Goal: Task Accomplishment & Management: Manage account settings

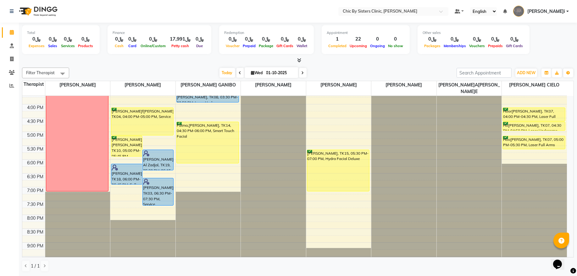
scroll to position [212, 0]
click at [11, 62] on span at bounding box center [11, 59] width 11 height 7
select select "service"
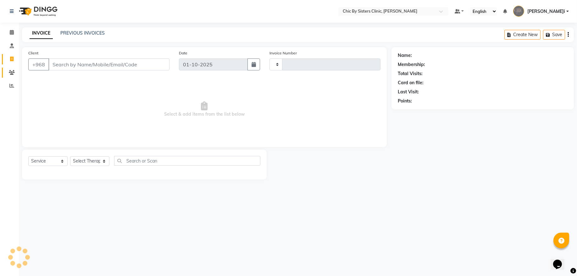
type input "2436"
select select "6348"
click at [46, 161] on select "Select Service Product Membership Package Voucher Prepaid Gift Card" at bounding box center [47, 161] width 39 height 10
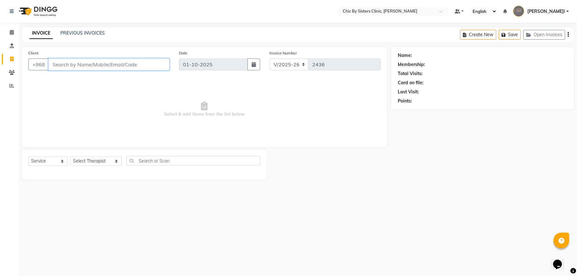
click at [102, 63] on input "Client" at bounding box center [108, 65] width 121 height 12
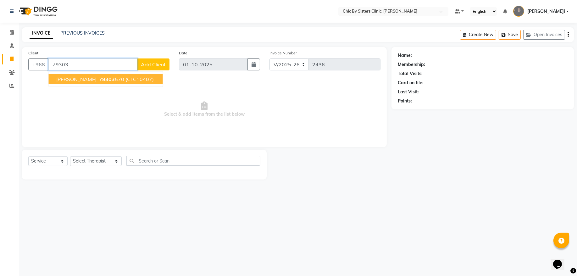
click at [104, 76] on span "79303" at bounding box center [107, 79] width 16 height 6
type input "79303570"
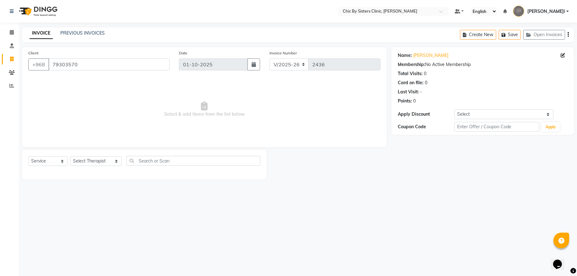
click at [45, 166] on div "Select Service Product Membership Package Voucher Prepaid Gift Card Select Ther…" at bounding box center [144, 163] width 232 height 15
click at [47, 162] on select "Select Service Product Membership Package Voucher Prepaid Gift Card" at bounding box center [47, 161] width 39 height 10
select select "product"
click at [28, 156] on select "Select Service Product Membership Package Voucher Prepaid Gift Card" at bounding box center [47, 161] width 39 height 10
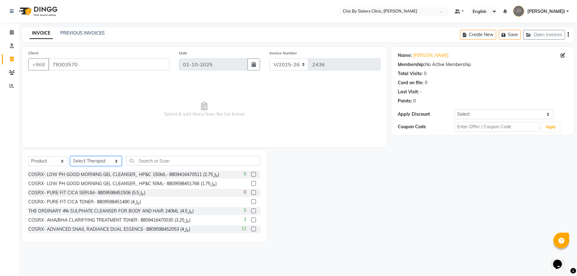
click at [90, 160] on select "Select Therapist ANU JOSE DR. ASSEL SATVALDINOVA DR. AYMAN ELSAQA GERALDINE ENR…" at bounding box center [96, 161] width 52 height 10
select select "51260"
click at [70, 156] on select "Select Therapist ANU JOSE DR. ASSEL SATVALDINOVA DR. AYMAN ELSAQA GERALDINE ENR…" at bounding box center [96, 161] width 52 height 10
click at [148, 166] on div "Select Service Product Membership Package Voucher Prepaid Gift Card Select Ther…" at bounding box center [144, 163] width 232 height 15
click at [153, 160] on input "text" at bounding box center [193, 161] width 134 height 10
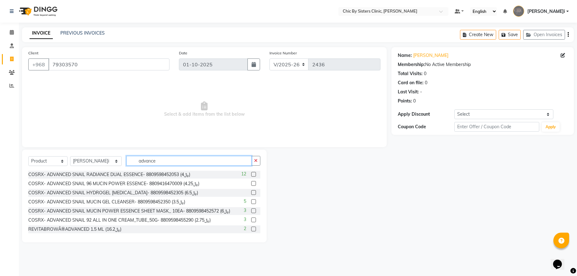
type input "advance"
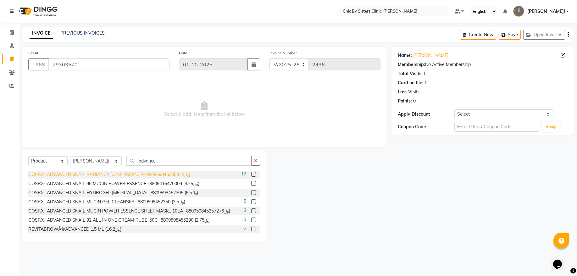
click at [146, 177] on div "COSRX- ADVANCED SNAIL RADIANCE DUAL ESSENCE- 8809598452053 (﷼4)" at bounding box center [109, 174] width 162 height 7
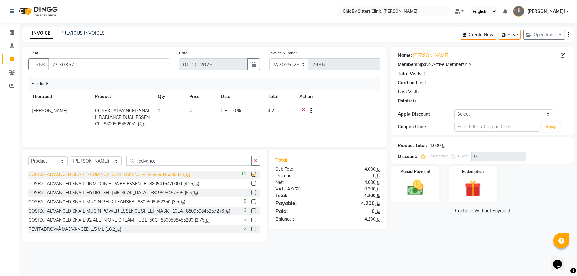
checkbox input "false"
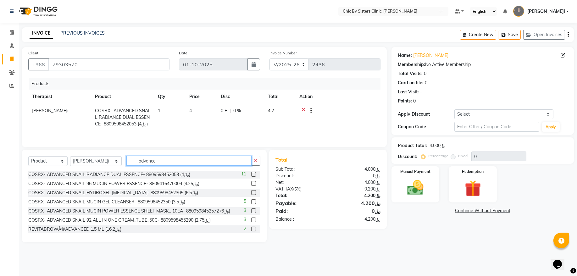
click at [180, 164] on input "advance" at bounding box center [189, 161] width 126 height 10
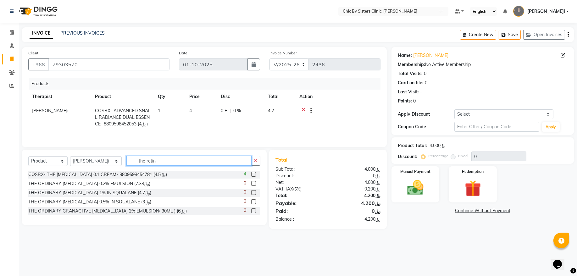
type input "the retin"
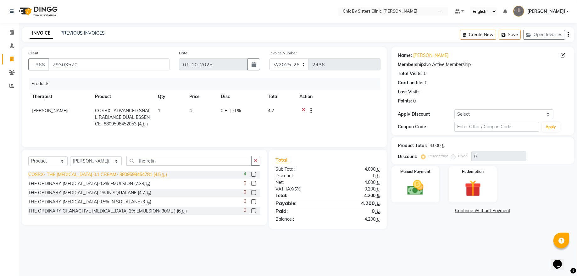
click at [94, 176] on div "COSRX- THE RETINOL 0.1 CREAM- 8809598454781 (﷼4.5)" at bounding box center [97, 174] width 139 height 7
checkbox input "false"
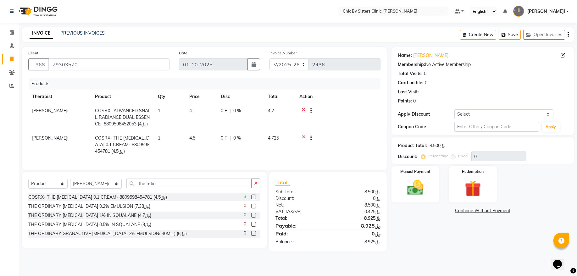
click at [163, 141] on td "1" at bounding box center [169, 144] width 31 height 27
select select "51260"
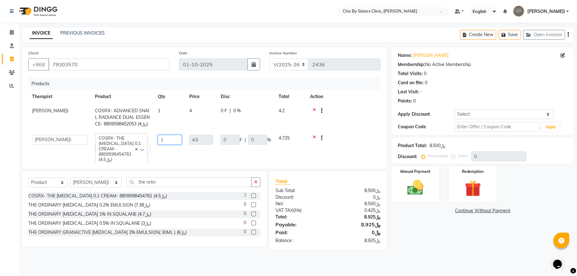
click at [179, 140] on input "1" at bounding box center [170, 140] width 24 height 10
type input "2"
click at [204, 154] on td "4.5" at bounding box center [201, 144] width 31 height 26
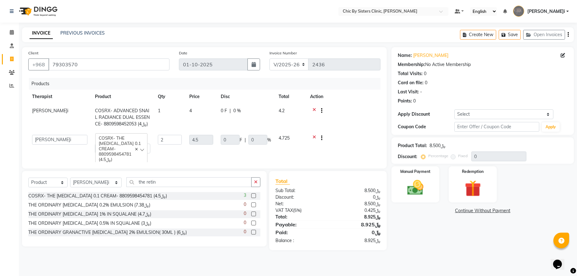
select select "51260"
click at [423, 200] on div "Manual Payment" at bounding box center [416, 184] width 50 height 37
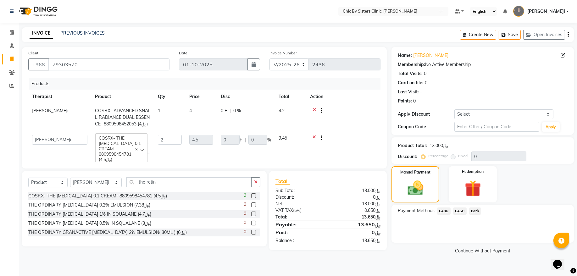
click at [450, 210] on span "CARD" at bounding box center [444, 211] width 14 height 7
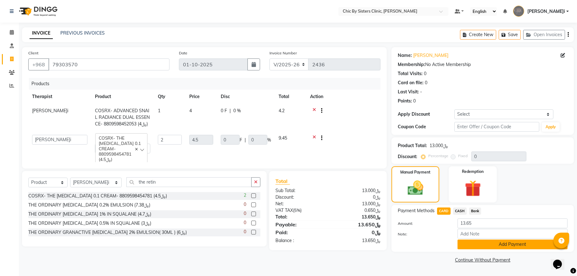
click at [527, 247] on button "Add Payment" at bounding box center [513, 245] width 110 height 10
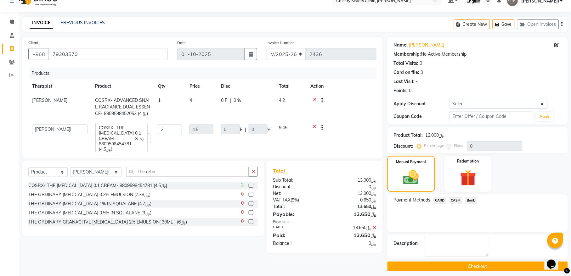
scroll to position [15, 0]
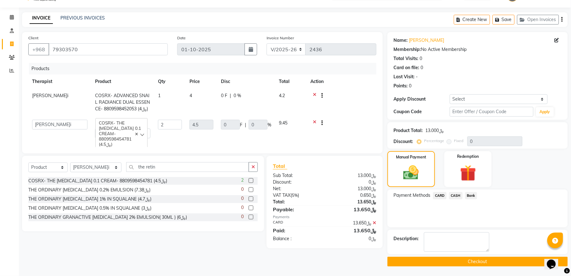
click at [481, 261] on button "Checkout" at bounding box center [477, 262] width 180 height 10
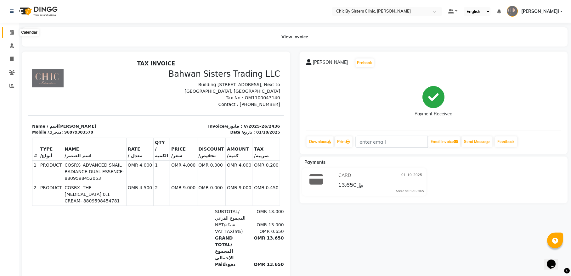
click at [13, 34] on icon at bounding box center [12, 32] width 4 height 5
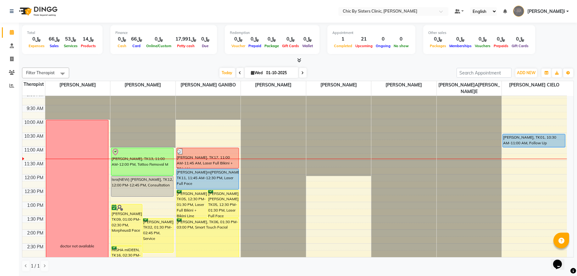
scroll to position [85, 0]
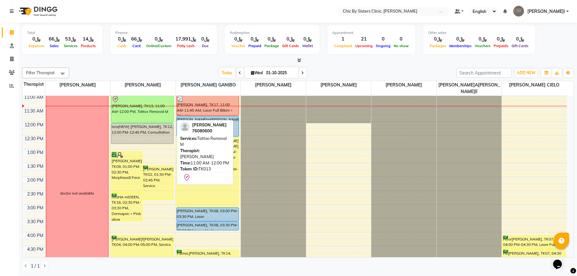
click at [153, 112] on div "[PERSON_NAME], TK13, 11:00 AM-12:00 PM, Tattoo Removal M" at bounding box center [142, 108] width 62 height 27
select select "8"
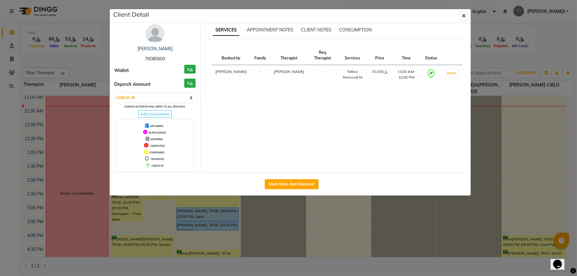
click at [158, 40] on img at bounding box center [155, 33] width 19 height 19
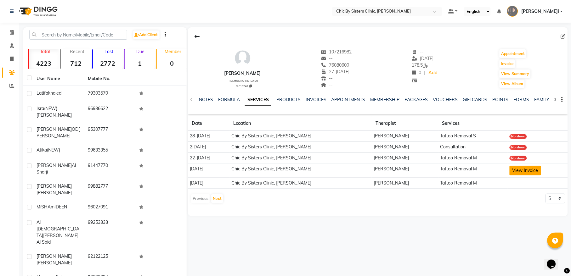
click at [534, 173] on button "View Invoice" at bounding box center [524, 171] width 31 height 10
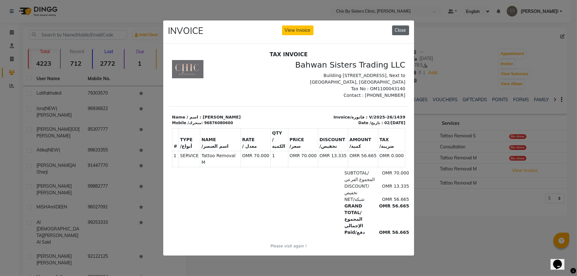
click at [407, 26] on button "Close" at bounding box center [400, 30] width 17 height 10
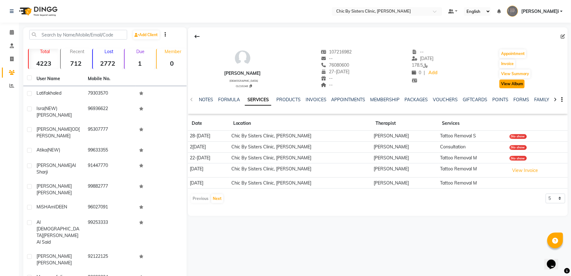
click at [521, 82] on button "View Album" at bounding box center [511, 84] width 25 height 9
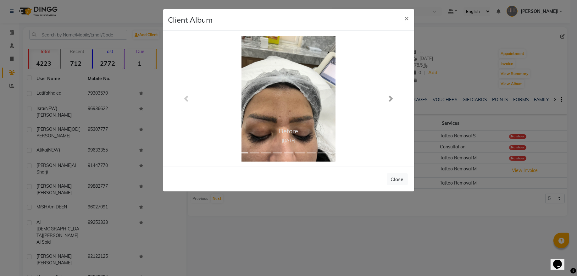
click at [391, 101] on span at bounding box center [391, 99] width 6 height 6
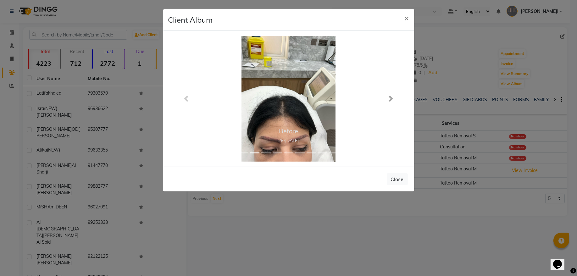
click at [389, 101] on span at bounding box center [391, 99] width 6 height 6
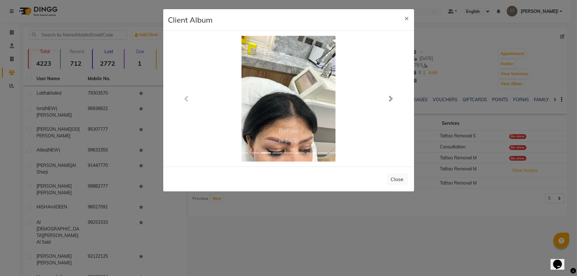
click at [389, 101] on span at bounding box center [391, 99] width 6 height 6
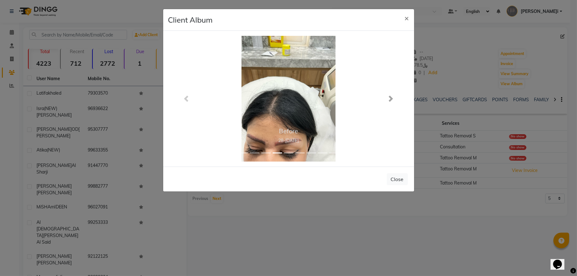
click at [389, 101] on span at bounding box center [391, 99] width 6 height 6
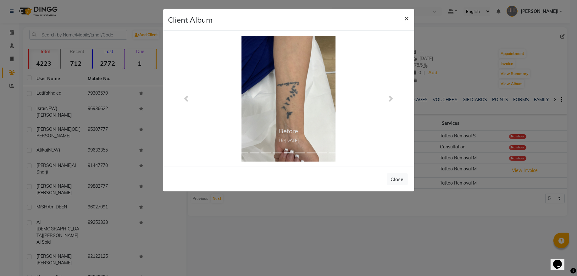
click at [407, 21] on span "×" at bounding box center [407, 17] width 4 height 9
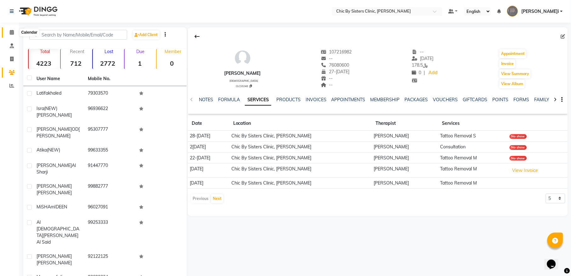
click at [10, 34] on icon at bounding box center [12, 32] width 4 height 5
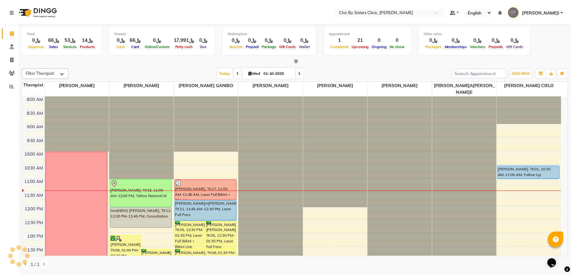
scroll to position [42, 0]
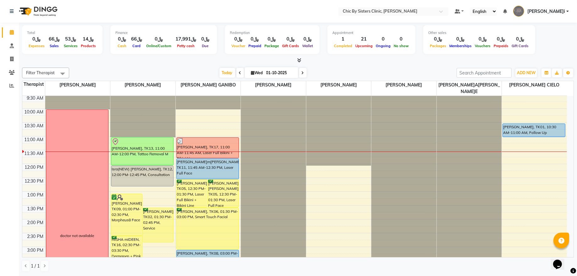
click at [212, 121] on div "8:00 AM 8:30 AM 9:00 AM 9:30 AM 10:00 AM 10:30 AM 11:00 AM 11:30 AM 12:00 PM 12…" at bounding box center [294, 274] width 545 height 443
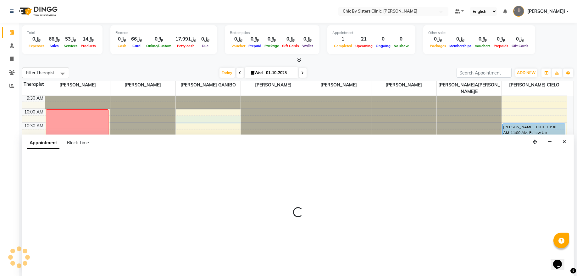
select select "49181"
select select "tentative"
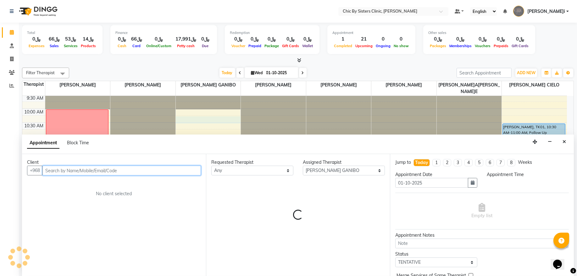
select select "615"
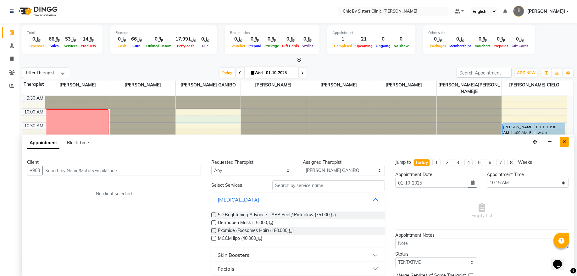
click at [563, 140] on icon "Close" at bounding box center [564, 142] width 3 height 4
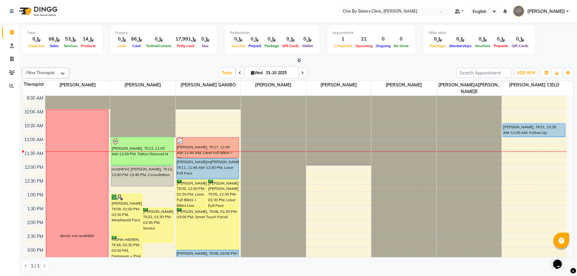
click at [154, 193] on div "8:00 AM 8:30 AM 9:00 AM 9:30 AM 10:00 AM 10:30 AM 11:00 AM 11:30 AM 12:00 PM 12…" at bounding box center [294, 274] width 545 height 443
select select "49178"
select select "tentative"
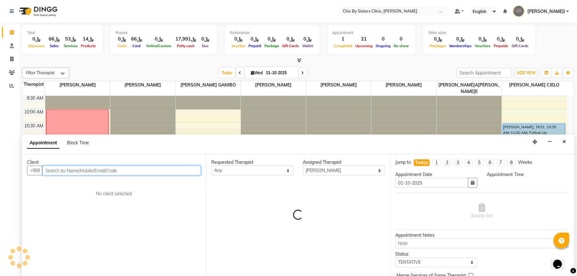
select select "765"
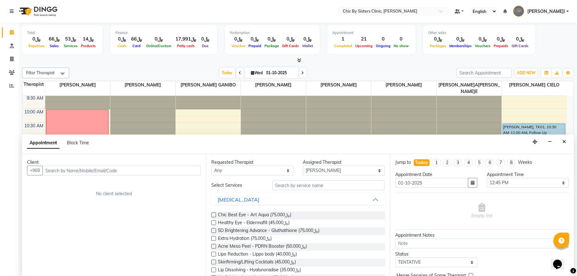
click at [333, 63] on div at bounding box center [298, 60] width 552 height 7
click at [567, 140] on button "Close" at bounding box center [564, 142] width 9 height 10
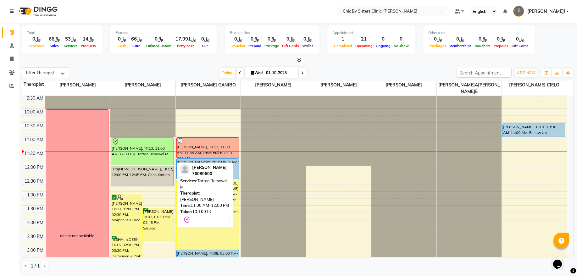
click at [153, 142] on div at bounding box center [142, 142] width 61 height 8
select select "8"
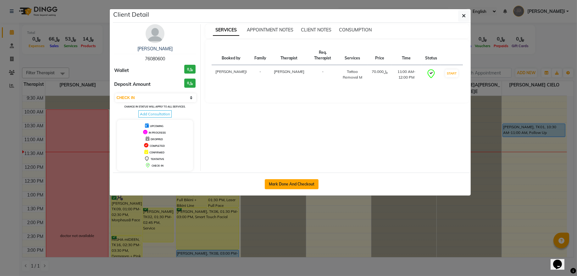
click at [312, 189] on button "Mark Done And Checkout" at bounding box center [292, 184] width 54 height 10
select select "6348"
select select "service"
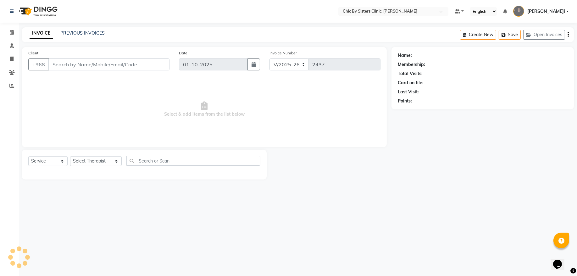
type input "76080600"
select select "49178"
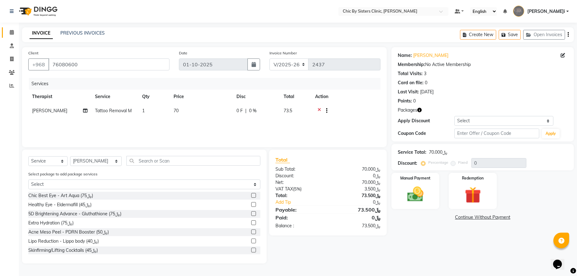
click at [12, 36] on link "Calendar" at bounding box center [9, 32] width 15 height 10
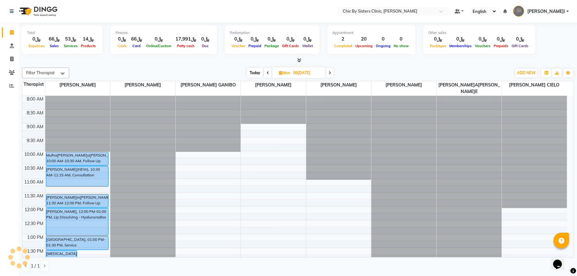
scroll to position [84, 0]
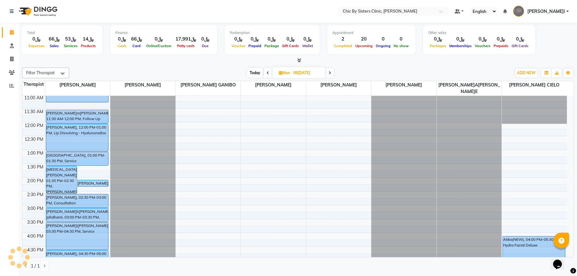
click at [245, 74] on div "Today Mon 06-10-2025" at bounding box center [290, 72] width 436 height 9
click at [254, 74] on span "Today" at bounding box center [255, 73] width 16 height 10
type input "01-10-2025"
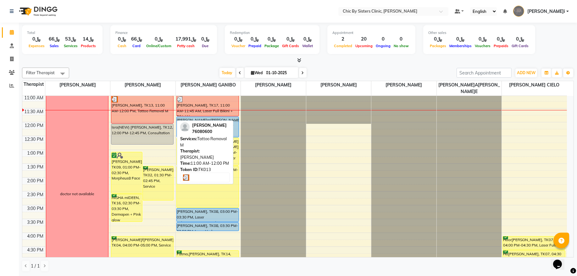
click at [147, 115] on div "[PERSON_NAME], TK13, 11:00 AM-12:00 PM, Tattoo Removal M" at bounding box center [142, 109] width 62 height 27
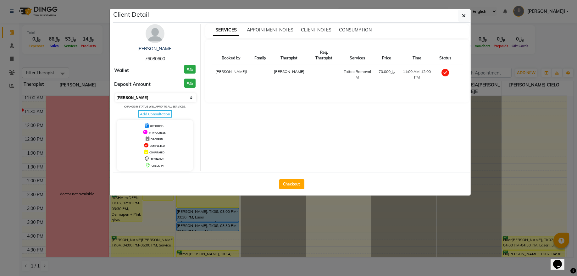
click at [166, 94] on select "Select MARK DONE UPCOMING" at bounding box center [155, 97] width 81 height 9
click at [115, 94] on select "Select MARK DONE UPCOMING" at bounding box center [155, 97] width 81 height 9
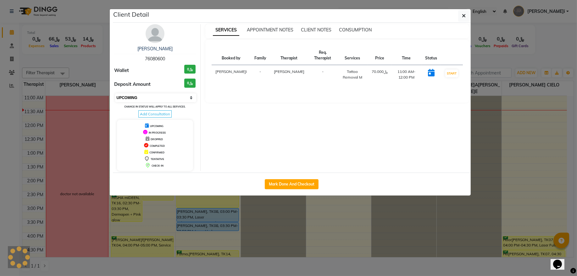
click at [155, 93] on select "Select IN SERVICE CONFIRMED TENTATIVE CHECK IN MARK DONE DROPPED UPCOMING" at bounding box center [155, 97] width 81 height 9
select select "8"
click at [115, 94] on select "Select IN SERVICE CONFIRMED TENTATIVE CHECK IN MARK DONE DROPPED UPCOMING" at bounding box center [155, 97] width 81 height 9
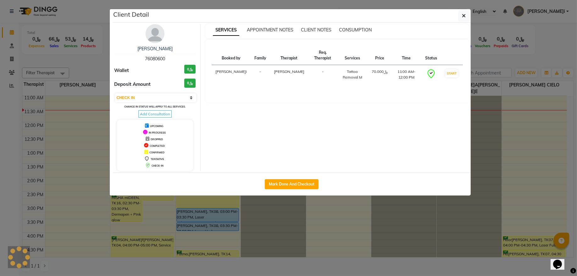
click at [92, 51] on ngb-modal-window "Client Detail Soukaina Bakkari 76080600 Wallet ﷼0 Deposit Amount ﷼0 Select IN S…" at bounding box center [288, 138] width 577 height 276
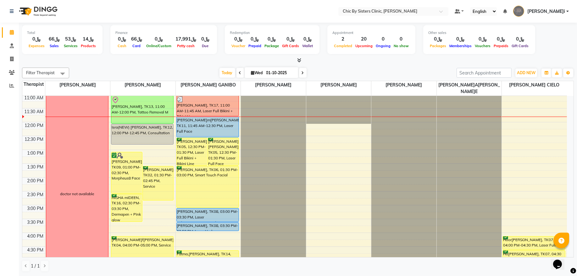
click at [302, 72] on span at bounding box center [303, 73] width 8 height 10
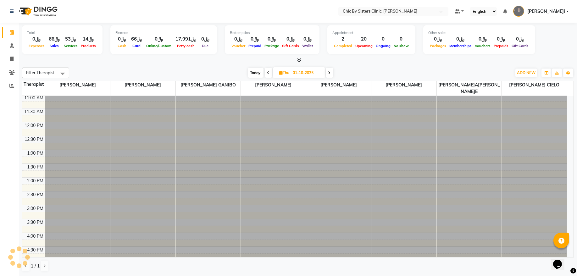
type input "02-10-2025"
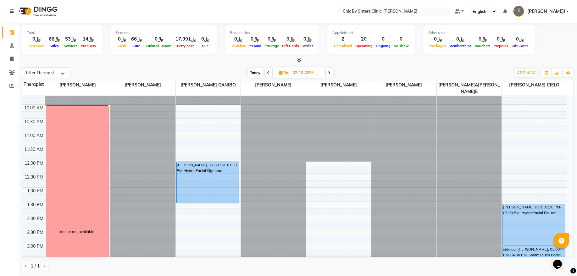
scroll to position [42, 0]
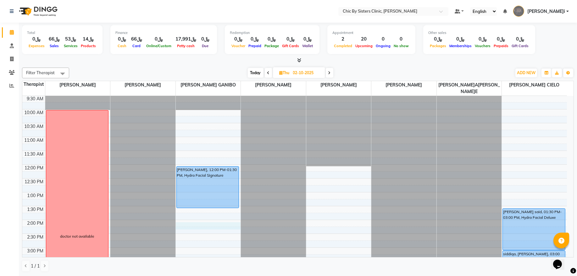
click at [183, 225] on div "8:00 AM 8:30 AM 9:00 AM 9:30 AM 10:00 AM 10:30 AM 11:00 AM 11:30 AM 12:00 PM 12…" at bounding box center [294, 275] width 545 height 443
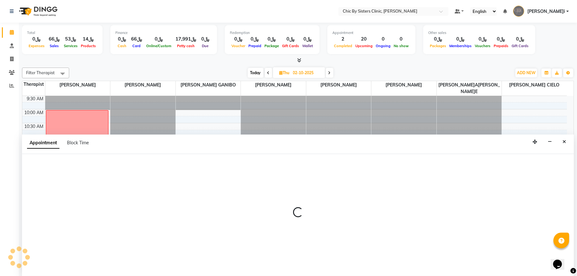
select select "49181"
select select "840"
select select "tentative"
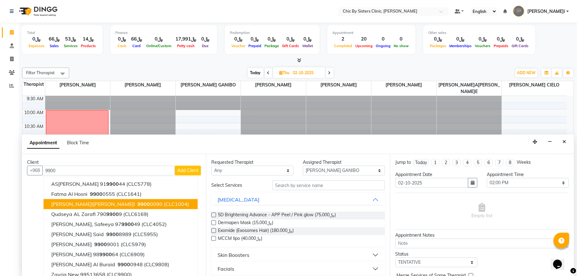
click at [137, 207] on span "9900" at bounding box center [143, 204] width 13 height 6
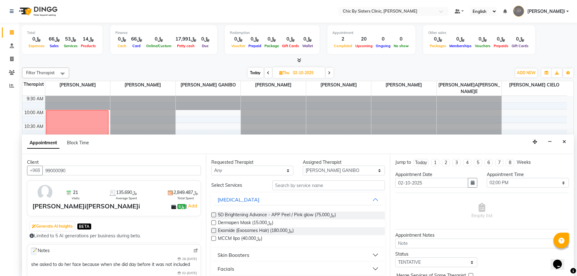
type input "99000090"
click at [299, 188] on input "text" at bounding box center [328, 186] width 113 height 10
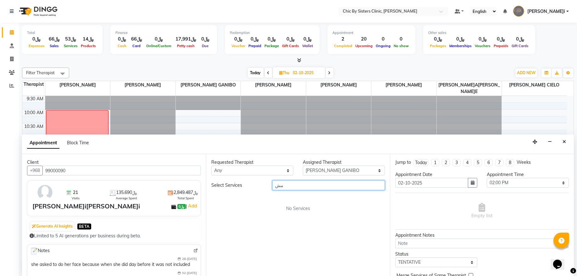
type input "م"
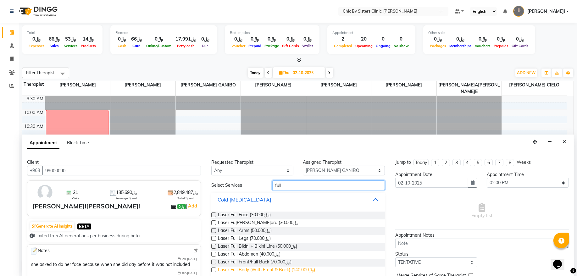
type input "full"
click at [280, 268] on span "Laser Full Body (With Front & Back) (﷼140.000)" at bounding box center [266, 271] width 97 height 8
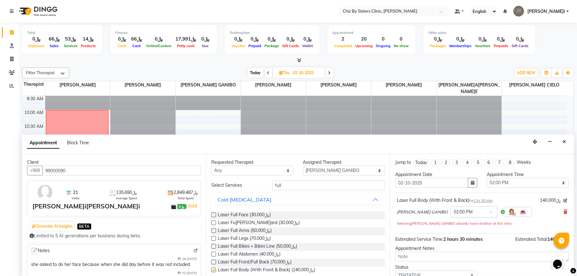
checkbox input "false"
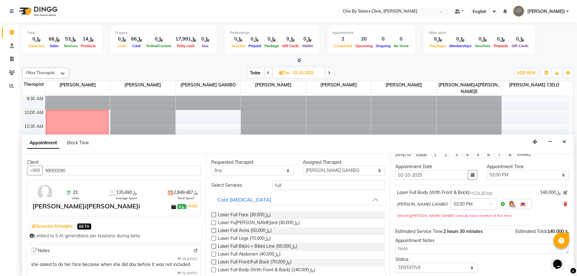
scroll to position [34, 0]
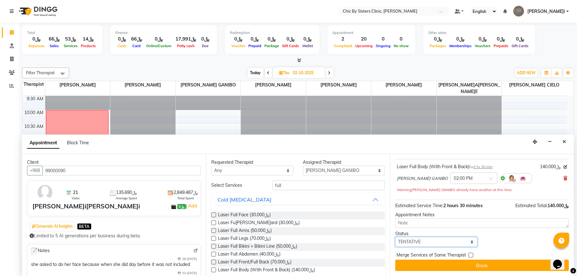
click at [459, 241] on select "Select TENTATIVE CONFIRM UPCOMING" at bounding box center [436, 242] width 82 height 10
select select "upcoming"
click at [395, 238] on select "Select TENTATIVE CONFIRM UPCOMING" at bounding box center [436, 242] width 82 height 10
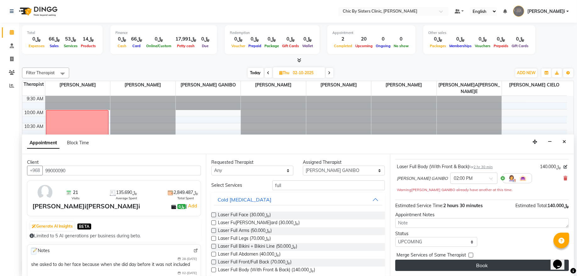
click at [470, 264] on button "Book" at bounding box center [482, 265] width 174 height 11
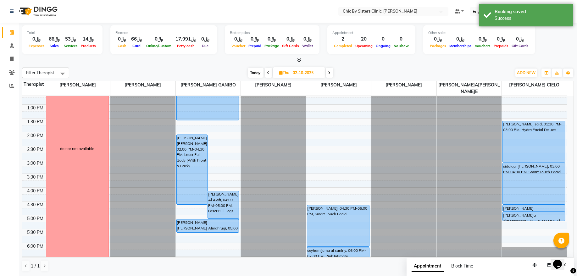
scroll to position [170, 0]
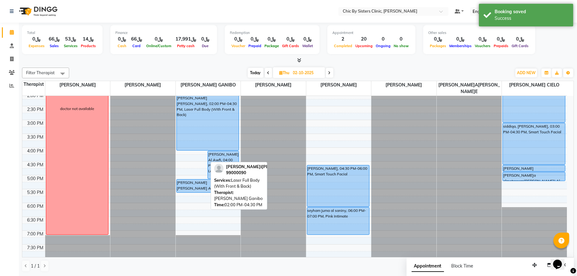
drag, startPoint x: 200, startPoint y: 164, endPoint x: 204, endPoint y: 147, distance: 17.5
click at [204, 147] on div "Alia Ali Awadh Al Ajmi, 02:00 PM-04:30 PM, Laser Full Body (With Front & Back) …" at bounding box center [208, 147] width 65 height 443
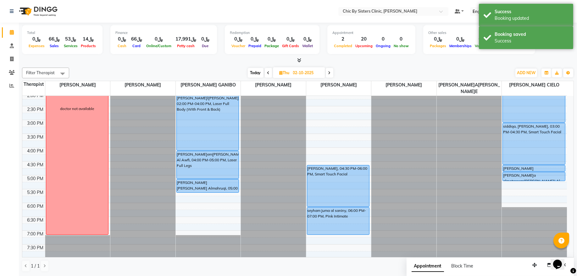
click at [333, 73] on div "Today Thu 02-10-2025" at bounding box center [290, 72] width 87 height 9
click at [330, 71] on icon at bounding box center [329, 73] width 3 height 4
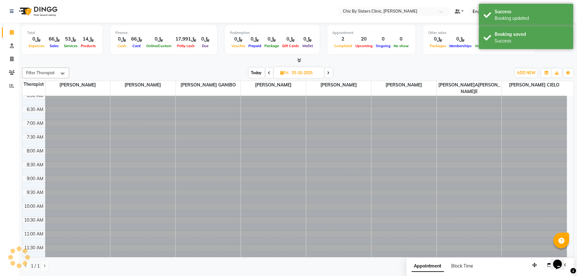
scroll to position [0, 0]
click at [329, 71] on icon at bounding box center [328, 73] width 3 height 4
click at [329, 71] on icon at bounding box center [329, 73] width 3 height 4
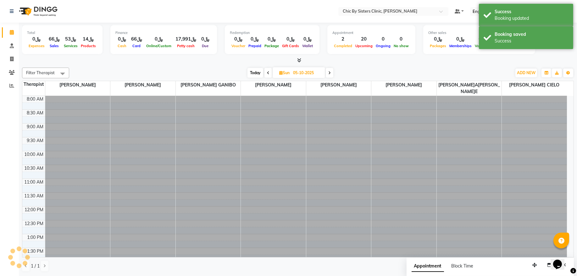
click at [329, 71] on icon at bounding box center [329, 73] width 3 height 4
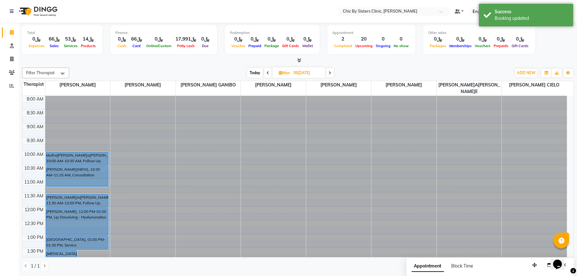
click at [267, 72] on icon at bounding box center [268, 73] width 3 height 4
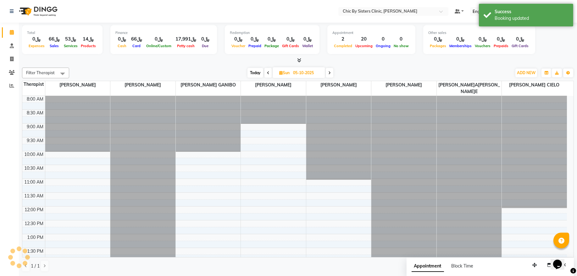
scroll to position [84, 0]
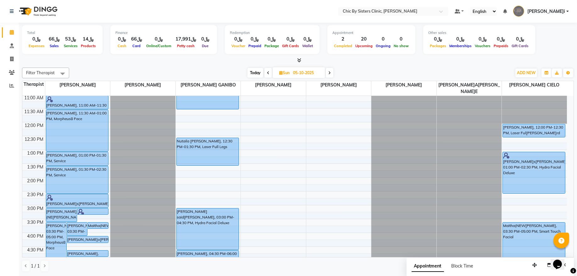
click at [329, 72] on icon at bounding box center [329, 73] width 3 height 4
type input "[DATE]"
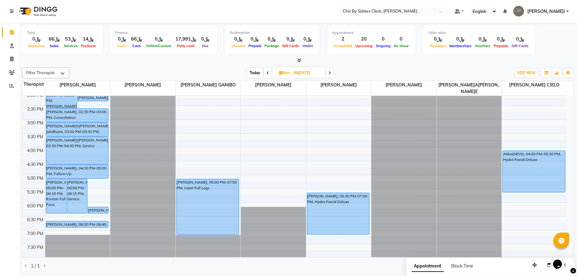
scroll to position [85, 0]
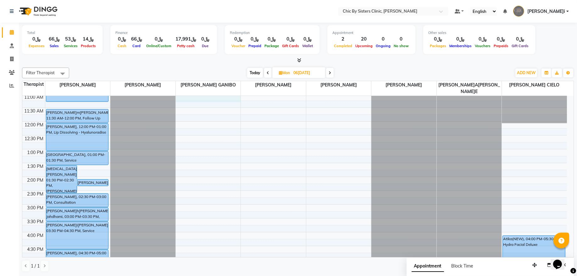
click at [206, 100] on div "8:00 AM 8:30 AM 9:00 AM 9:30 AM 10:00 AM 10:30 AM 11:00 AM 11:30 AM 12:00 PM 12…" at bounding box center [294, 232] width 545 height 443
select select "49181"
select select "660"
select select "tentative"
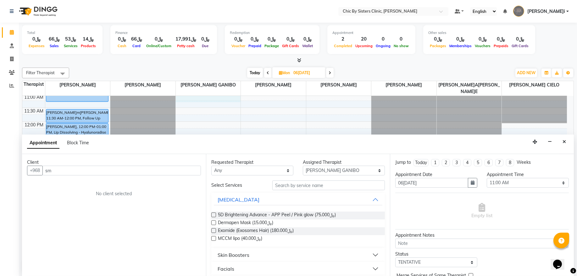
type input "s"
type input "a"
type input "3"
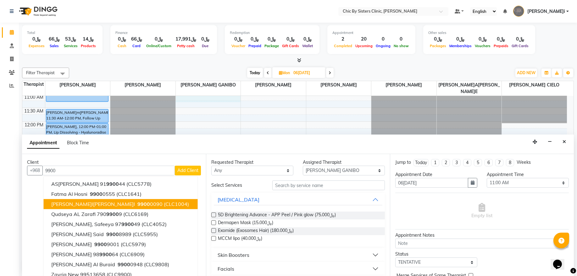
click at [98, 208] on button "Alia Ali Awadh Al Ajmi 9900 0090 (CLC1004)" at bounding box center [121, 204] width 154 height 10
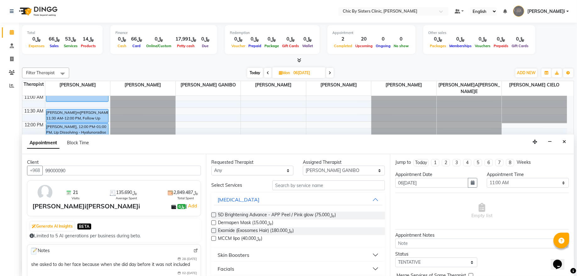
type input "99000090"
click at [300, 190] on input "text" at bounding box center [328, 186] width 113 height 10
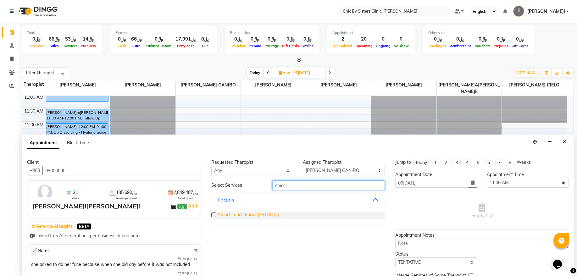
type input "smar"
click at [242, 218] on span "Smart Touch Facial (﷼45.000)" at bounding box center [248, 216] width 61 height 8
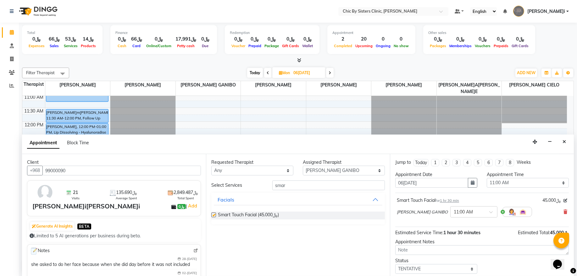
checkbox input "false"
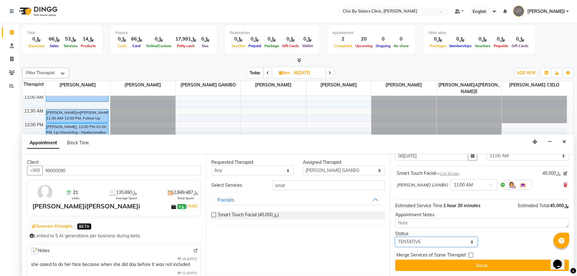
click at [464, 241] on select "Select TENTATIVE CONFIRM UPCOMING" at bounding box center [436, 242] width 82 height 10
select select "upcoming"
click at [395, 237] on select "Select TENTATIVE CONFIRM UPCOMING" at bounding box center [436, 242] width 82 height 10
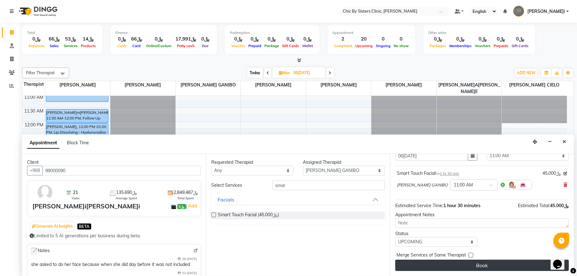
click at [475, 270] on button "Book" at bounding box center [482, 265] width 174 height 11
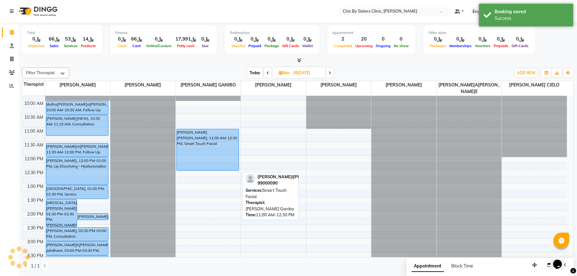
scroll to position [42, 0]
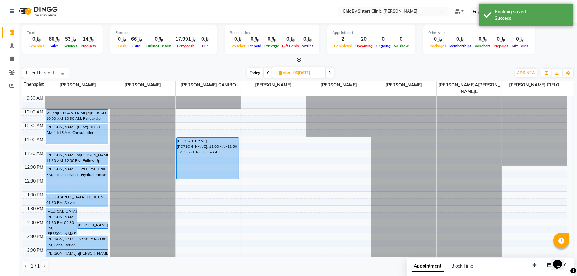
click at [261, 65] on div "Filter Therapist Select All DR. ASSEL SATVALDINOVA DR. AYMAN ELSAQA GERALDINE E…" at bounding box center [298, 170] width 552 height 210
click at [252, 74] on span "Today" at bounding box center [255, 73] width 16 height 10
type input "01-10-2025"
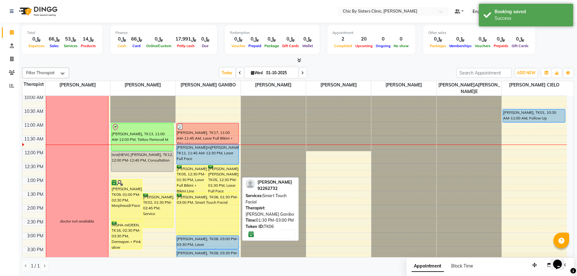
scroll to position [42, 0]
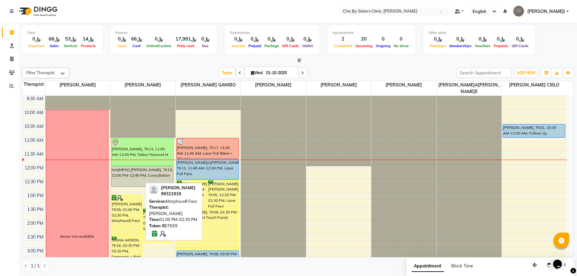
click at [133, 216] on div "[PERSON_NAME], TK09, 01:00 PM-02:30 PM, Morpheus8 Face" at bounding box center [126, 215] width 31 height 41
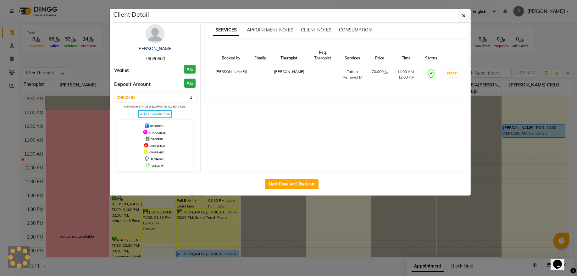
select select "6"
click at [308, 187] on button "Mark Done And Checkout" at bounding box center [292, 184] width 54 height 10
select select "service"
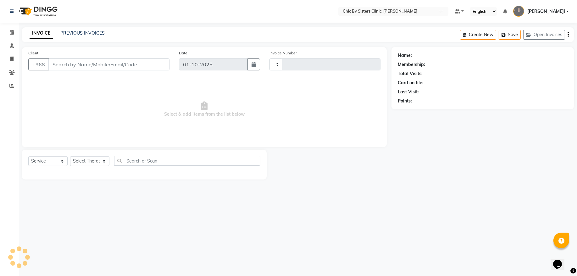
type input "2437"
select select "6348"
type input "99321919"
select select "49178"
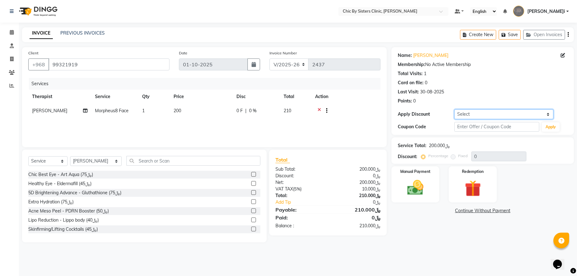
click at [536, 118] on select "Select Coupon → Birthday Discount Coupon → Card_bm_15_services_validtill_[DATE]…" at bounding box center [504, 114] width 99 height 10
select select "2: Object"
click at [455, 109] on select "Select Coupon → Birthday Discount Coupon → Card_bm_15_services_validtill_[DATE]…" at bounding box center [504, 114] width 99 height 10
type input "15"
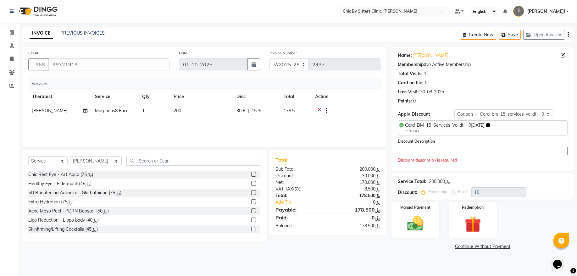
click at [446, 156] on div "Discount Description Discount description is required" at bounding box center [483, 150] width 170 height 25
click at [457, 152] on textarea at bounding box center [483, 151] width 170 height 8
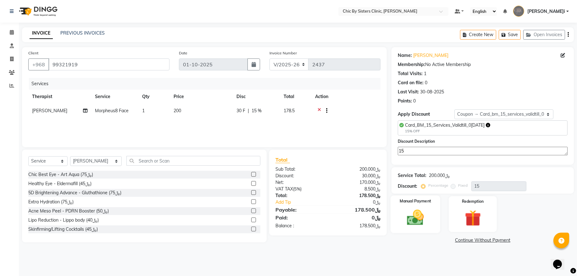
type textarea "15"
click at [430, 204] on label "Manual Payment" at bounding box center [415, 201] width 31 height 6
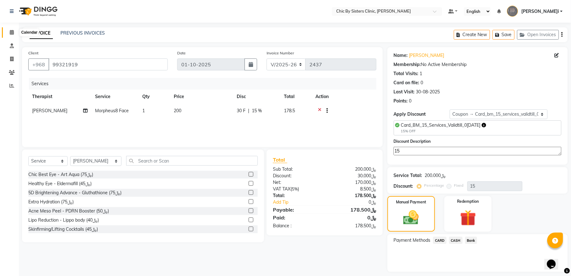
click at [15, 29] on span at bounding box center [11, 32] width 11 height 7
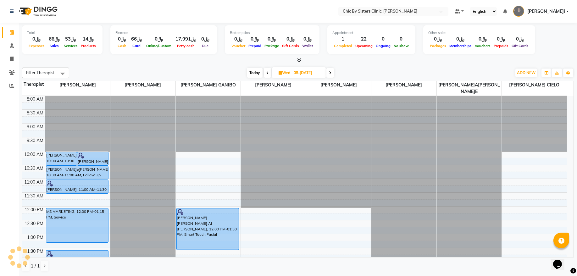
click at [254, 71] on span "Today" at bounding box center [255, 73] width 16 height 10
type input "01-10-2025"
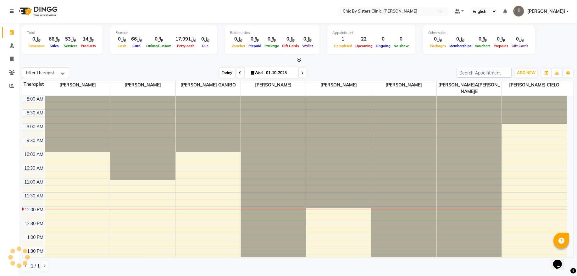
scroll to position [113, 0]
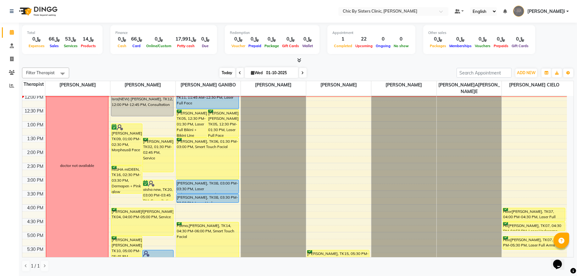
click at [223, 77] on span "Today" at bounding box center [228, 73] width 16 height 10
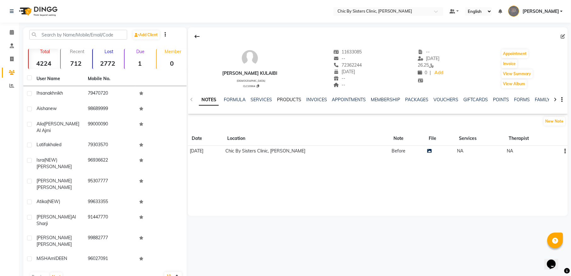
drag, startPoint x: 0, startPoint y: 0, endPoint x: 278, endPoint y: 98, distance: 294.4
click at [287, 98] on link "PRODUCTS" at bounding box center [289, 100] width 24 height 6
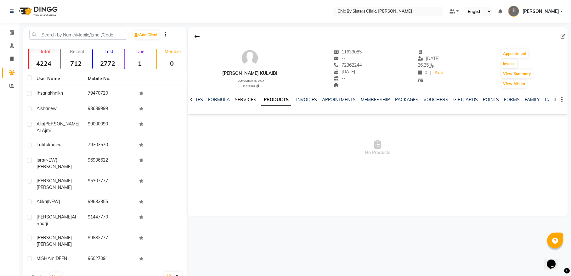
click at [244, 98] on link "SERVICES" at bounding box center [245, 100] width 21 height 6
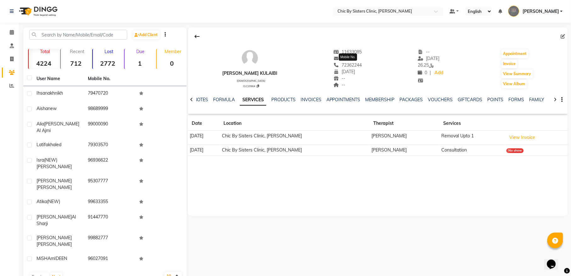
click at [356, 64] on span "72362244" at bounding box center [347, 65] width 28 height 6
copy span "72362244"
click at [295, 81] on div "[PERSON_NAME] kulaibi [DEMOGRAPHIC_DATA] CLC10964 11633085 -- 72362244 [DATE] -…" at bounding box center [378, 65] width 380 height 47
click at [516, 86] on button "View Album" at bounding box center [513, 84] width 25 height 9
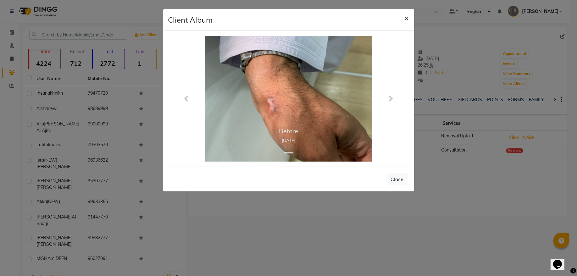
click at [410, 20] on button "×" at bounding box center [407, 18] width 14 height 18
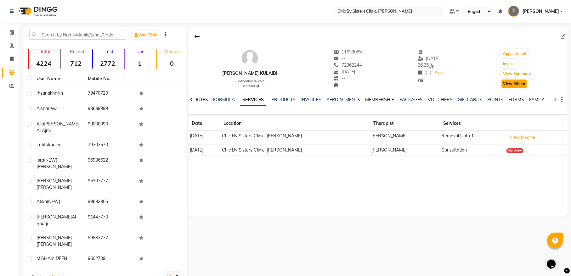
click at [526, 84] on button "View Album" at bounding box center [513, 84] width 25 height 9
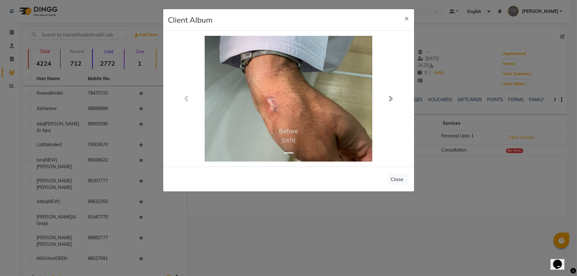
click at [392, 100] on span at bounding box center [391, 99] width 6 height 6
click at [391, 100] on span at bounding box center [391, 99] width 6 height 6
click at [407, 14] on span "×" at bounding box center [407, 17] width 4 height 9
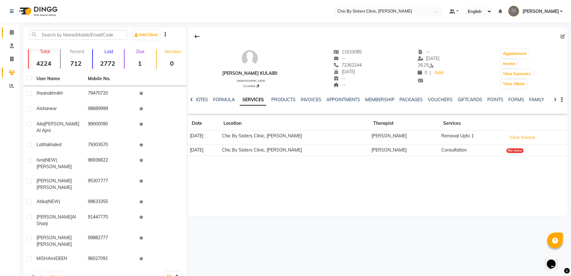
click at [10, 28] on link "Calendar" at bounding box center [9, 32] width 15 height 10
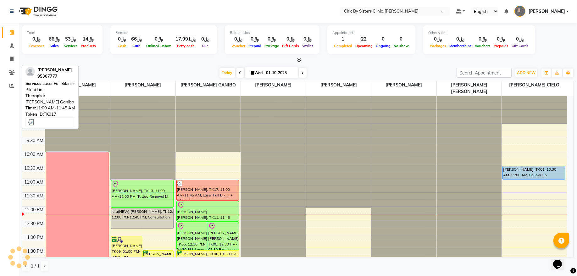
scroll to position [170, 0]
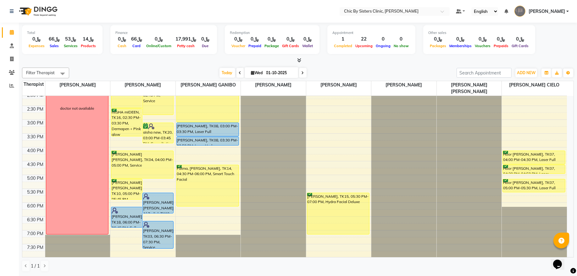
click at [265, 74] on input "01-10-2025" at bounding box center [280, 72] width 31 height 9
select select "10"
select select "2025"
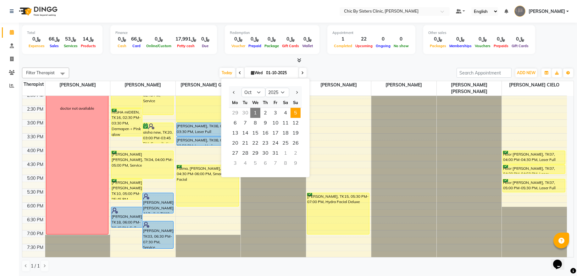
click at [299, 109] on span "5" at bounding box center [296, 113] width 10 height 10
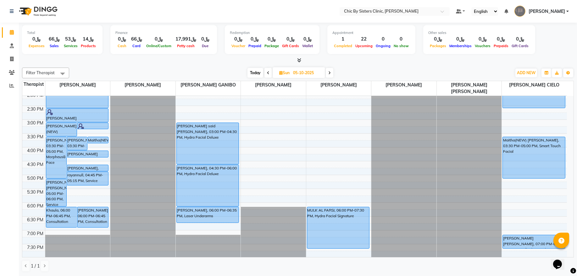
scroll to position [212, 0]
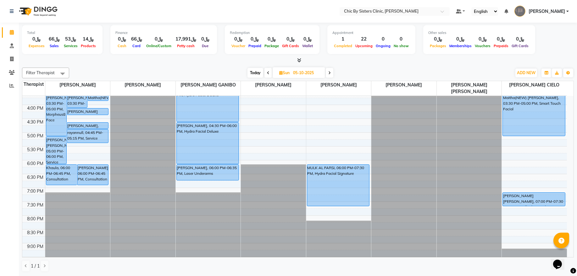
click at [330, 75] on span at bounding box center [330, 73] width 8 height 10
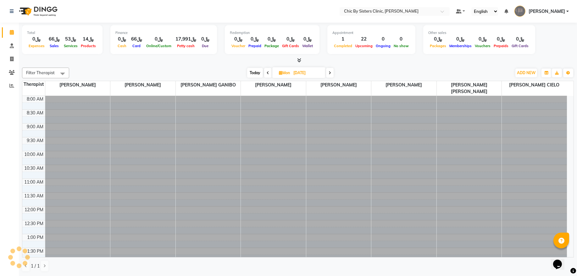
scroll to position [113, 0]
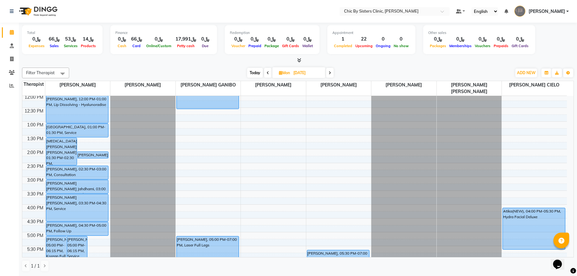
click at [259, 75] on span "Today" at bounding box center [255, 73] width 16 height 10
type input "01-10-2025"
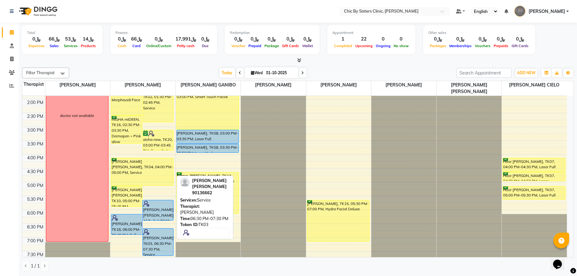
scroll to position [155, 0]
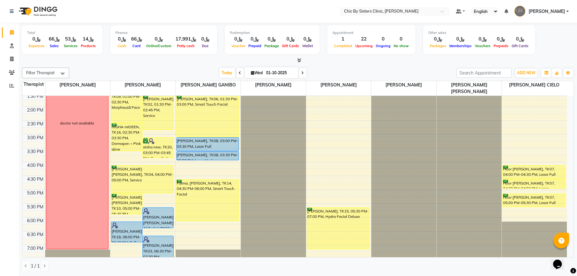
click at [164, 200] on div "8:00 AM 8:30 AM 9:00 AM 9:30 AM 10:00 AM 10:30 AM 11:00 AM 11:30 AM 12:00 PM 12…" at bounding box center [294, 162] width 545 height 443
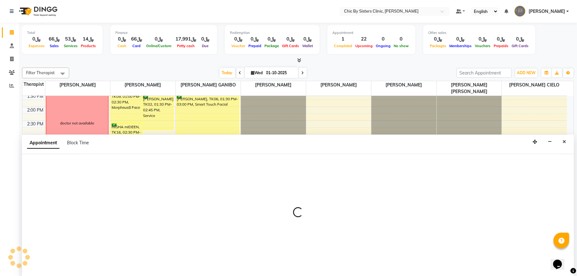
select select "49178"
select select "1020"
select select "tentative"
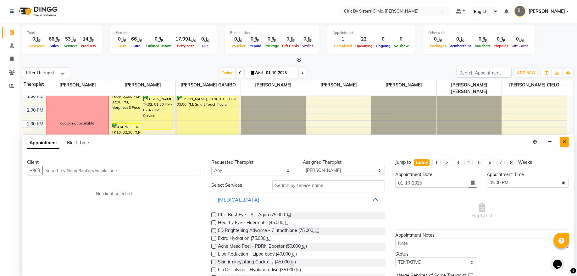
click at [562, 144] on button "Close" at bounding box center [564, 142] width 9 height 10
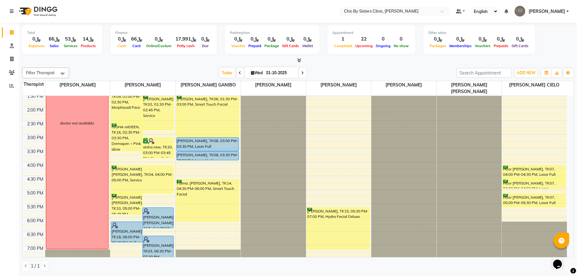
click at [156, 200] on div "8:00 AM 8:30 AM 9:00 AM 9:30 AM 10:00 AM 10:30 AM 11:00 AM 11:30 AM 12:00 PM 12…" at bounding box center [294, 162] width 545 height 443
select select "49178"
select select "1020"
select select "tentative"
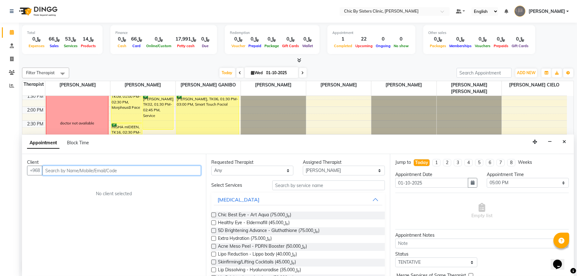
paste input "72362244"
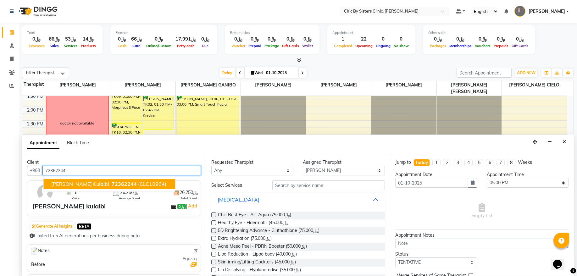
click at [109, 183] on span "[PERSON_NAME] kulaibi" at bounding box center [80, 184] width 58 height 6
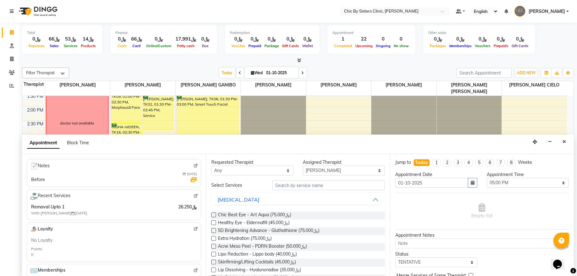
scroll to position [127, 0]
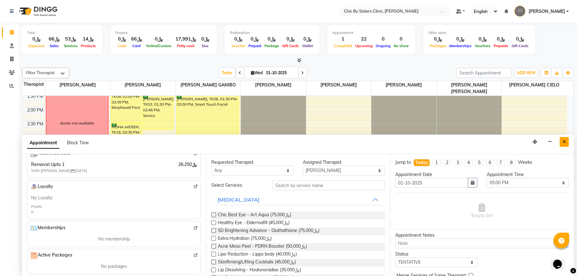
type input "72362244"
click at [564, 141] on icon "Close" at bounding box center [564, 142] width 3 height 4
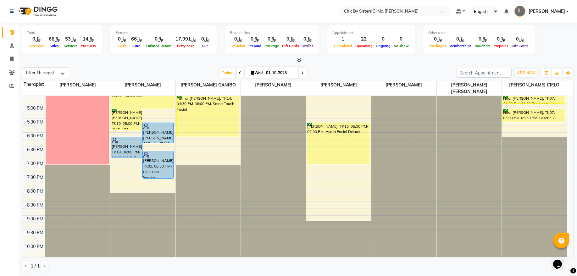
scroll to position [198, 0]
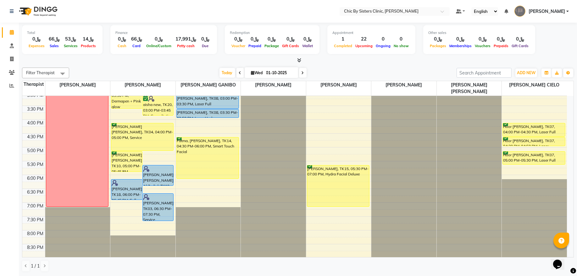
click at [175, 173] on div "8:00 AM 8:30 AM 9:00 AM 9:30 AM 10:00 AM 10:30 AM 11:00 AM 11:30 AM 12:00 PM 12…" at bounding box center [294, 119] width 545 height 443
select select "49178"
select select "1065"
select select "tentative"
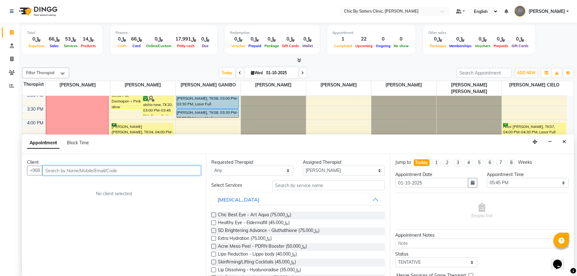
paste input "72362244"
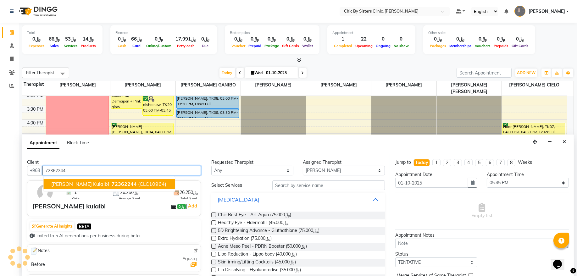
click at [138, 185] on span "(CLC10964)" at bounding box center [152, 184] width 28 height 6
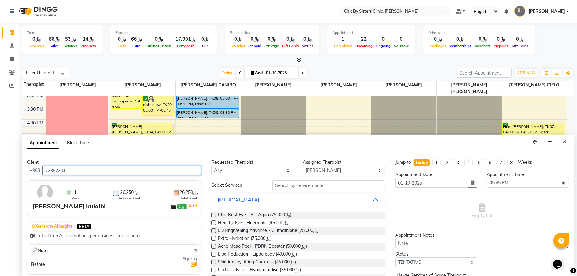
type input "72362244"
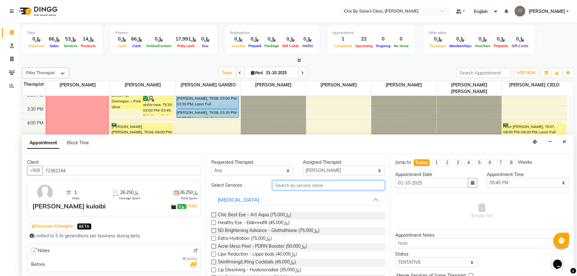
click at [303, 186] on input "text" at bounding box center [328, 186] width 113 height 10
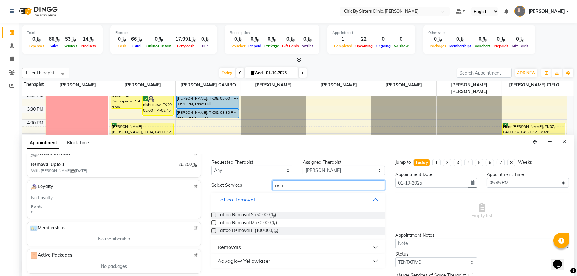
type input "rem"
click at [243, 249] on button "Removals" at bounding box center [298, 247] width 169 height 11
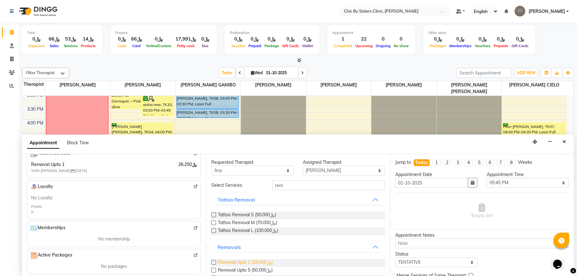
click at [246, 261] on span "Removal Upto 1 (﷼25.000)" at bounding box center [245, 263] width 55 height 8
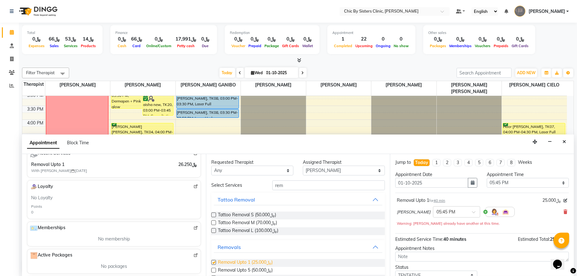
checkbox input "false"
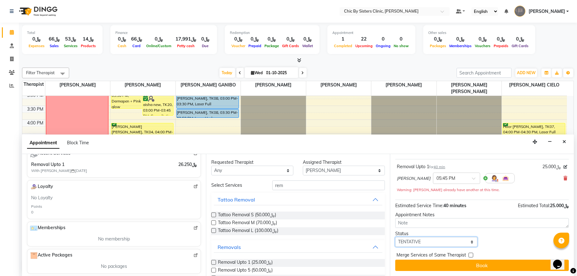
click at [446, 238] on select "Select TENTATIVE CONFIRM CHECK-IN UPCOMING" at bounding box center [436, 242] width 82 height 10
select select "upcoming"
click at [395, 238] on select "Select TENTATIVE CONFIRM CHECK-IN UPCOMING" at bounding box center [436, 242] width 82 height 10
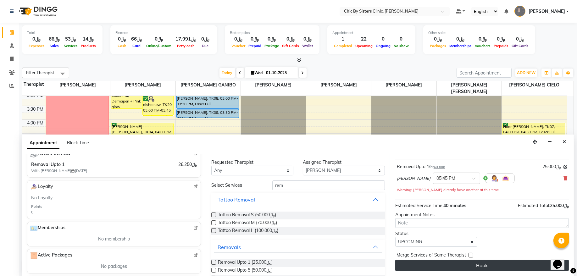
click at [443, 261] on button "Book" at bounding box center [482, 265] width 174 height 11
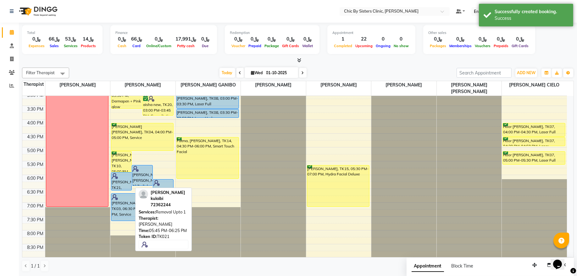
click at [119, 183] on div "[PERSON_NAME], TK21, 05:45 PM-06:25 PM, Removal Upto 1" at bounding box center [121, 182] width 20 height 18
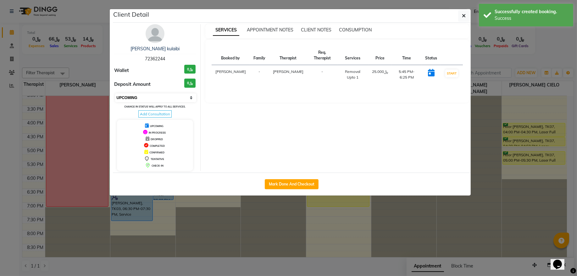
click at [174, 98] on select "Select IN SERVICE CONFIRMED TENTATIVE CHECK IN MARK DONE DROPPED UPCOMING" at bounding box center [155, 97] width 81 height 9
select select "6"
click at [115, 94] on select "Select IN SERVICE CONFIRMED TENTATIVE CHECK IN MARK DONE DROPPED UPCOMING" at bounding box center [155, 97] width 81 height 9
click at [100, 67] on ngb-modal-window "Client Detail [PERSON_NAME] kulaibi 72362244 Wallet ﷼0 Deposit Amount ﷼0 Select…" at bounding box center [288, 138] width 577 height 276
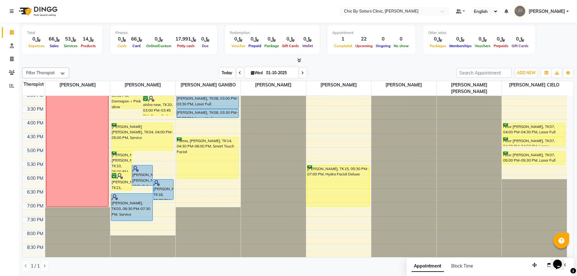
click at [220, 75] on span "Today" at bounding box center [228, 73] width 16 height 10
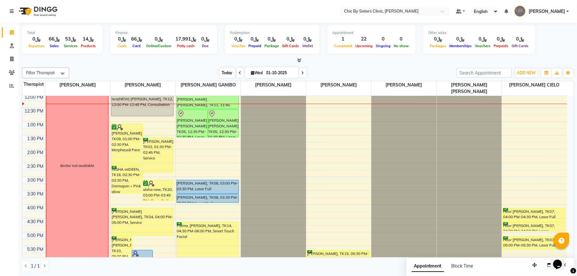
click at [221, 71] on span "Today" at bounding box center [228, 73] width 16 height 10
click at [222, 70] on span "Today" at bounding box center [228, 73] width 16 height 10
click at [225, 71] on span "Today" at bounding box center [228, 73] width 16 height 10
click at [220, 75] on span "Today" at bounding box center [228, 73] width 16 height 10
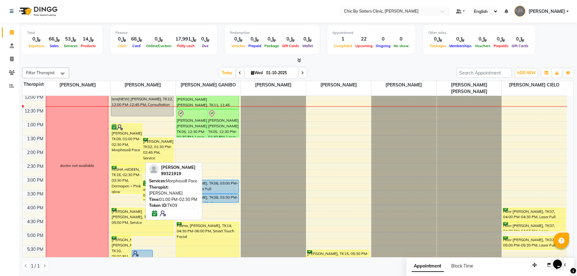
click at [137, 136] on div "[PERSON_NAME], TK09, 01:00 PM-02:30 PM, Morpheus8 Face" at bounding box center [126, 144] width 31 height 41
select select "6"
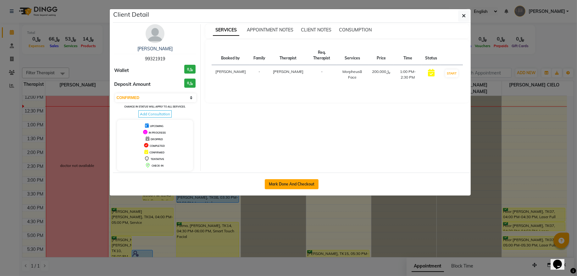
click at [275, 186] on button "Mark Done And Checkout" at bounding box center [292, 184] width 54 height 10
select select "service"
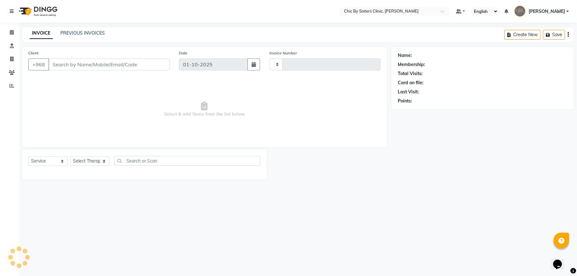
type input "2437"
select select "6348"
type input "99321919"
select select "49178"
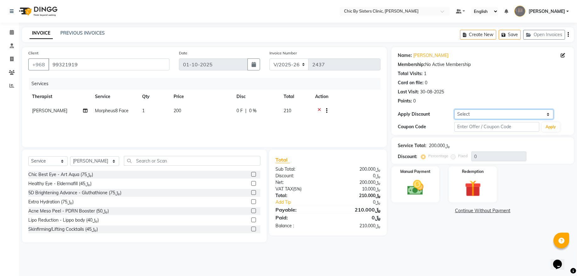
click at [545, 114] on select "Select Coupon → Birthday Discount Coupon → Card_bm_15_services_validtill_[DATE]…" at bounding box center [504, 114] width 99 height 10
select select "2: Object"
click at [455, 109] on select "Select Coupon → Birthday Discount Coupon → Card_bm_15_services_validtill_[DATE]…" at bounding box center [504, 114] width 99 height 10
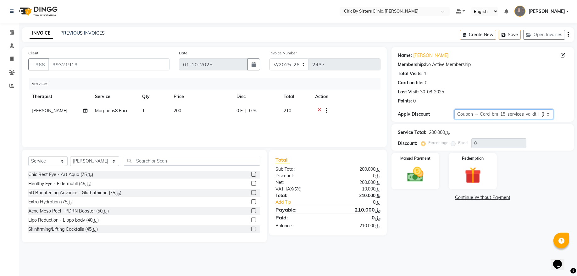
type input "15"
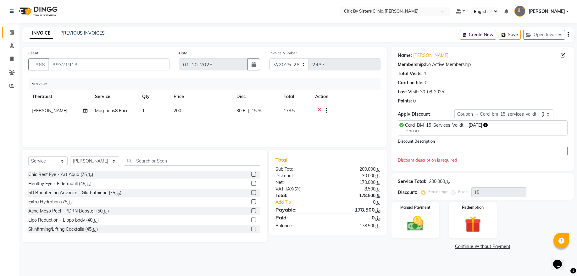
click at [12, 36] on span at bounding box center [11, 32] width 11 height 7
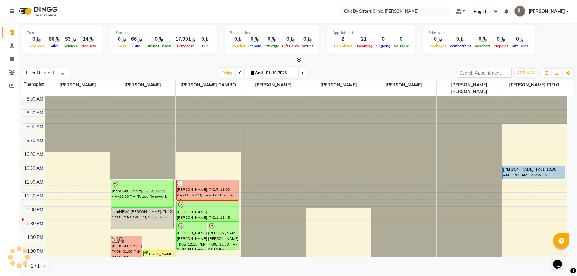
scroll to position [85, 0]
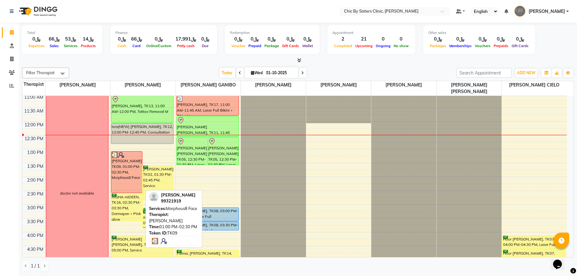
click at [136, 175] on div "[PERSON_NAME], TK09, 01:00 PM-02:30 PM, Morpheus8 Face" at bounding box center [126, 172] width 31 height 41
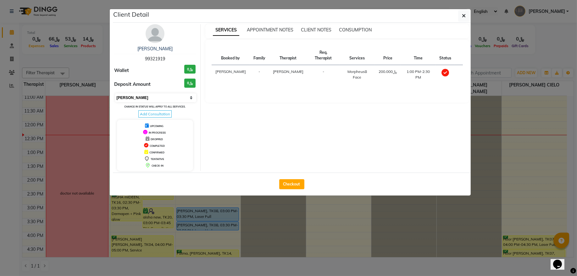
click at [171, 96] on select "Select MARK DONE UPCOMING" at bounding box center [155, 97] width 81 height 9
click at [115, 94] on select "Select MARK DONE UPCOMING" at bounding box center [155, 97] width 81 height 9
click at [162, 98] on select "Select MARK DONE UPCOMING" at bounding box center [155, 97] width 81 height 9
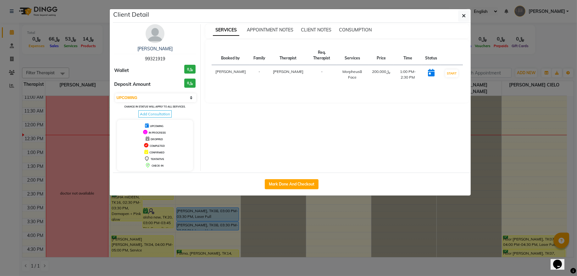
select select "6"
click at [115, 94] on select "Select IN SERVICE CONFIRMED TENTATIVE CHECK IN MARK DONE DROPPED UPCOMING" at bounding box center [155, 97] width 81 height 9
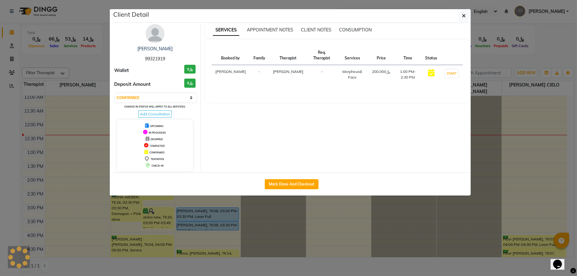
click at [98, 76] on ngb-modal-window "Client Detail [PERSON_NAME] 99321919 Wallet ﷼0 Deposit Amount ﷼0 Select IN SERV…" at bounding box center [288, 138] width 577 height 276
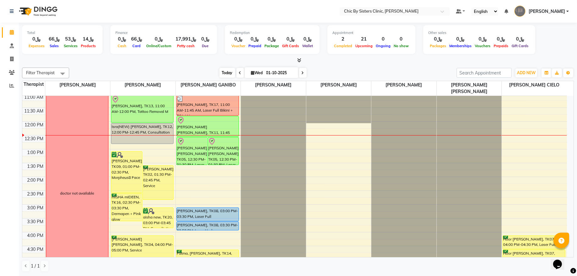
click at [229, 74] on span "Today" at bounding box center [228, 73] width 16 height 10
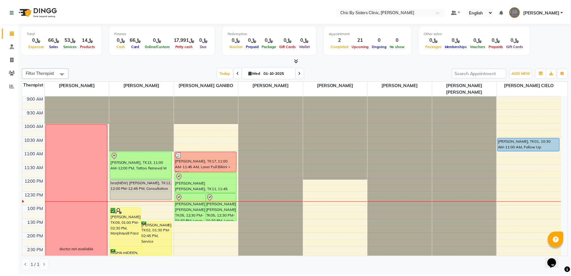
scroll to position [27, 0]
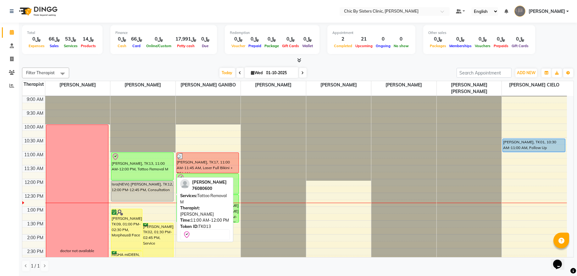
click at [159, 162] on div "[PERSON_NAME], TK13, 11:00 AM-12:00 PM, Tattoo Removal M" at bounding box center [142, 166] width 62 height 27
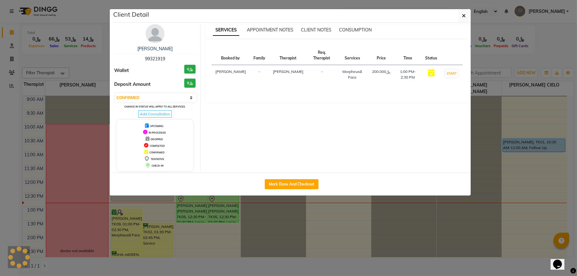
select select "8"
click at [305, 182] on button "Mark Done And Checkout" at bounding box center [292, 184] width 54 height 10
select select "service"
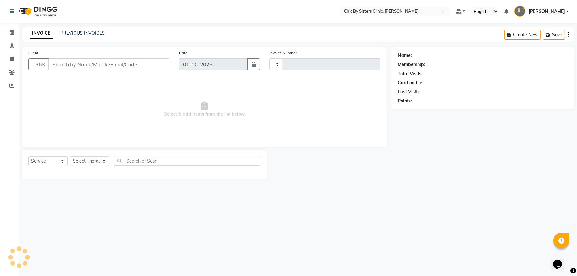
type input "2439"
select select "6348"
type input "76080600"
select select "49178"
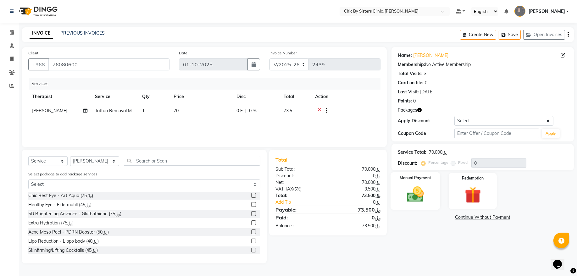
click at [419, 183] on div "Manual Payment" at bounding box center [416, 190] width 50 height 37
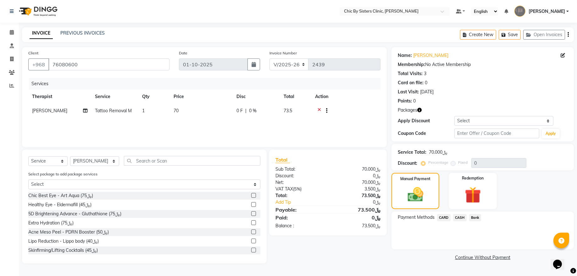
click at [459, 217] on span "CASH" at bounding box center [460, 217] width 14 height 7
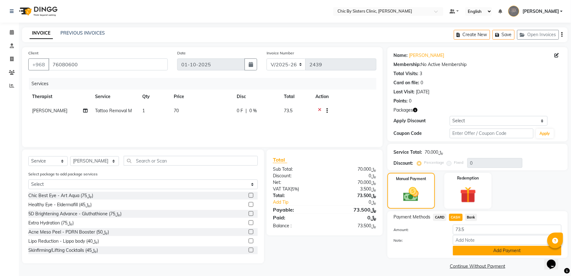
click at [483, 251] on button "Add Payment" at bounding box center [507, 251] width 109 height 10
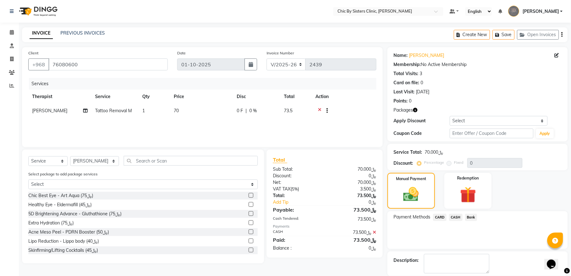
scroll to position [21, 0]
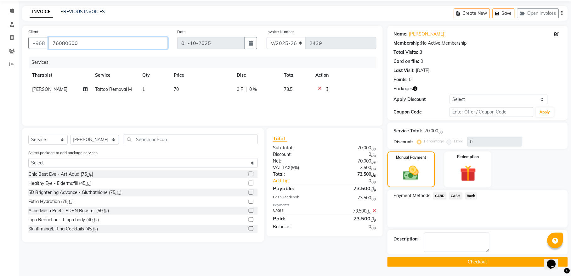
click at [79, 44] on input "76080600" at bounding box center [107, 43] width 119 height 12
click at [489, 263] on button "Checkout" at bounding box center [477, 262] width 180 height 10
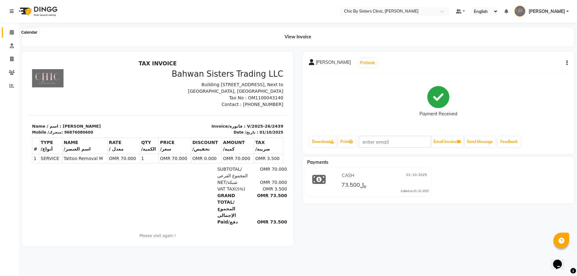
click at [10, 35] on icon at bounding box center [12, 32] width 4 height 5
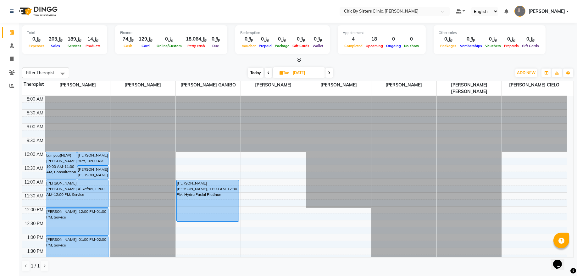
click at [249, 72] on span "Today" at bounding box center [256, 73] width 16 height 10
type input "01-10-2025"
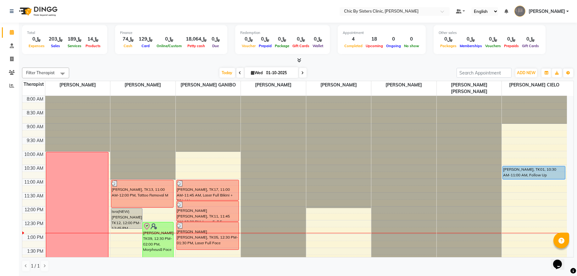
scroll to position [113, 0]
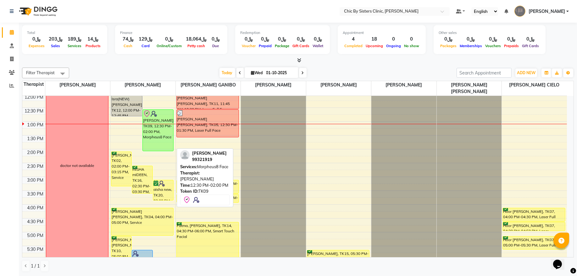
click at [163, 136] on div "[PERSON_NAME], TK09, 12:30 PM-02:00 PM, Morpheus8 Face" at bounding box center [158, 130] width 31 height 41
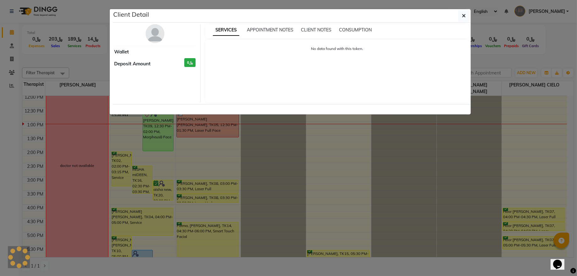
select select "8"
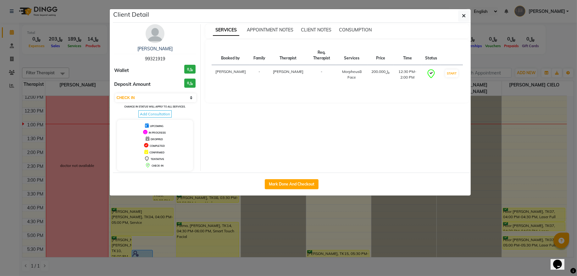
click at [153, 57] on span "99321919" at bounding box center [155, 59] width 20 height 6
copy span "99321919"
click at [94, 56] on ngb-modal-window "Client Detail [PERSON_NAME] 99321919 Wallet ﷼0 Deposit Amount ﷼0 Select IN SERV…" at bounding box center [288, 138] width 577 height 276
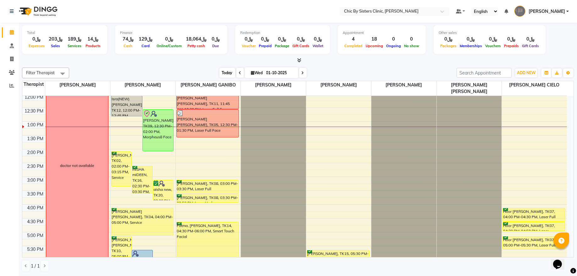
click at [226, 70] on span "Today" at bounding box center [228, 73] width 16 height 10
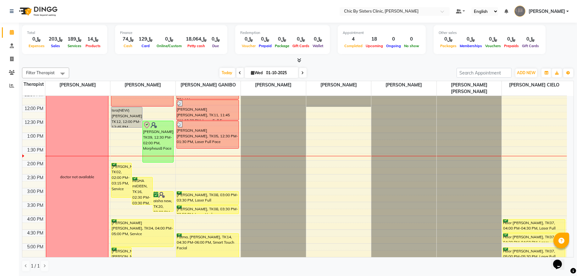
scroll to position [98, 0]
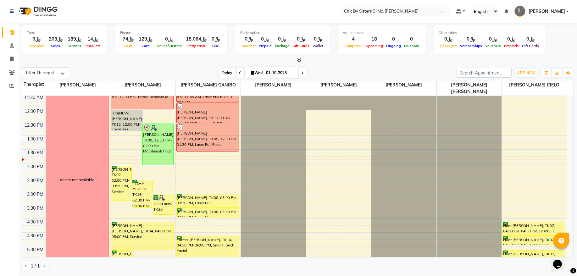
click at [225, 76] on span "Today" at bounding box center [228, 73] width 16 height 10
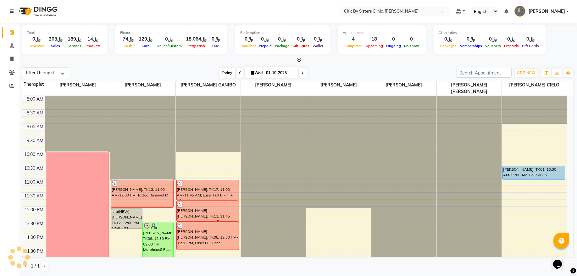
scroll to position [141, 0]
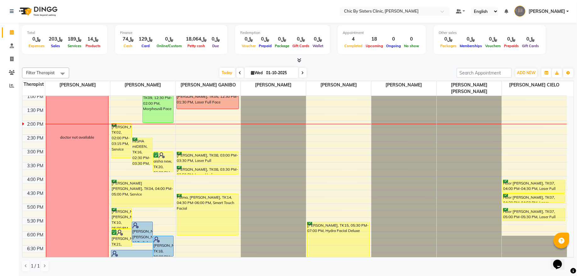
click at [123, 145] on div "[PERSON_NAME], TK02, 02:00 PM-03:15 PM, Service" at bounding box center [121, 141] width 20 height 34
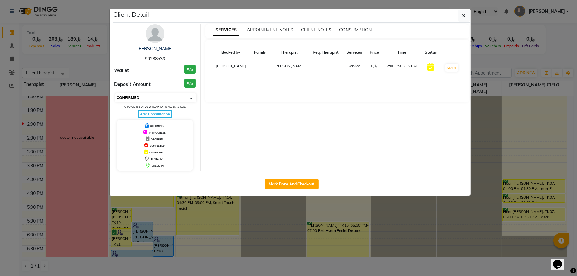
click at [158, 95] on select "Select IN SERVICE CONFIRMED TENTATIVE CHECK IN MARK DONE DROPPED UPCOMING" at bounding box center [155, 97] width 81 height 9
select select "8"
click at [115, 94] on select "Select IN SERVICE CONFIRMED TENTATIVE CHECK IN MARK DONE DROPPED UPCOMING" at bounding box center [155, 97] width 81 height 9
click at [93, 54] on ngb-modal-window "Client Detail [PERSON_NAME] 99288533 Wallet ﷼0 Deposit Amount ﷼0 Select IN SERV…" at bounding box center [288, 138] width 577 height 276
